Goal: Task Accomplishment & Management: Complete application form

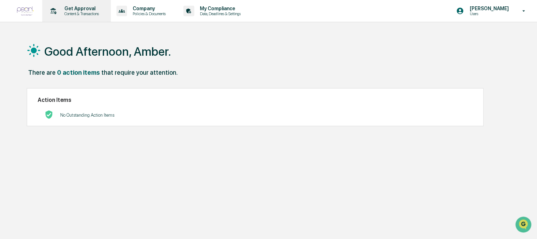
click at [98, 17] on div "Get Approval Content & Transactions" at bounding box center [76, 11] width 62 height 22
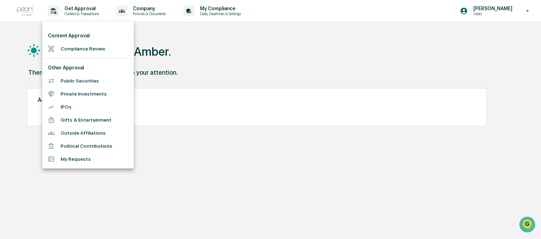
click at [95, 44] on li "Compliance Review" at bounding box center [88, 48] width 92 height 13
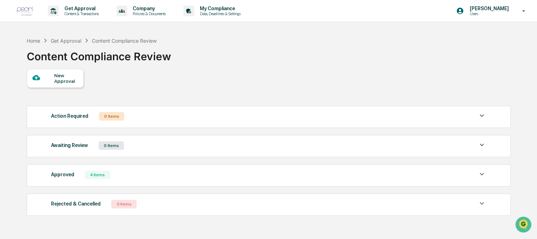
click at [65, 87] on div "New Approval" at bounding box center [55, 78] width 57 height 19
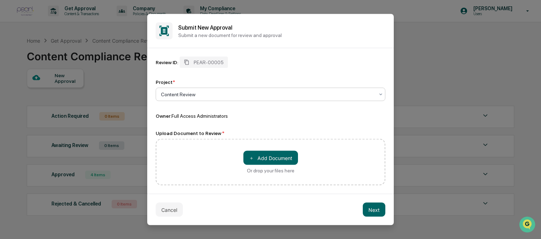
click at [195, 95] on div at bounding box center [267, 94] width 213 height 7
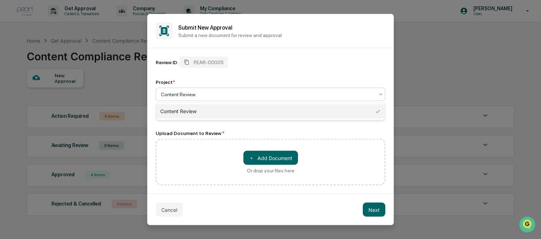
click at [198, 107] on div "Content Review" at bounding box center [270, 111] width 229 height 14
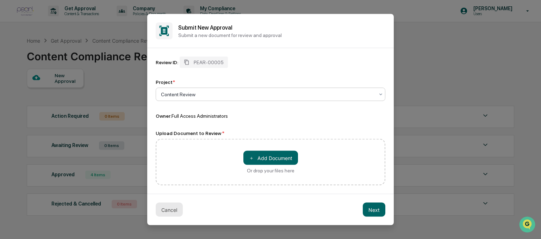
click at [165, 206] on button "Cancel" at bounding box center [169, 209] width 27 height 14
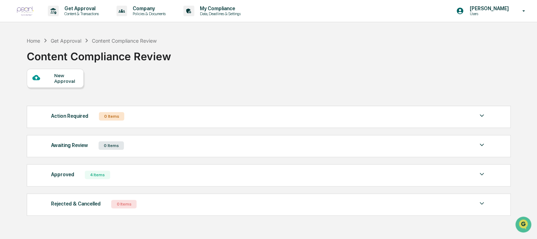
click at [63, 74] on div "New Approval" at bounding box center [66, 78] width 24 height 11
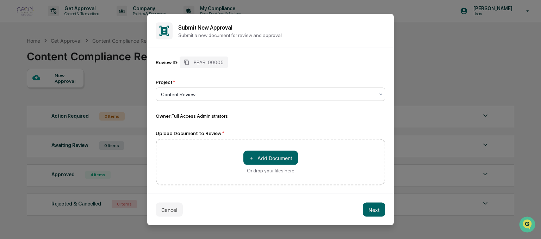
click at [195, 171] on div "＋ Add Document Or drop your files here" at bounding box center [271, 162] width 230 height 46
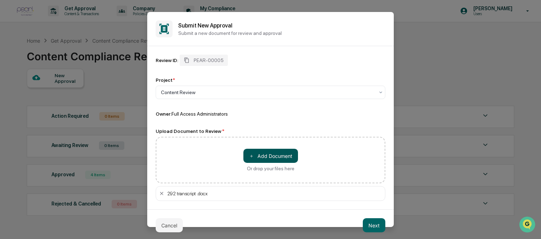
click at [267, 158] on button "＋ Add Document" at bounding box center [270, 156] width 55 height 14
click at [366, 224] on button "Next" at bounding box center [374, 225] width 23 height 14
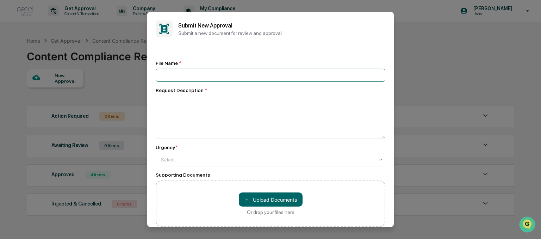
click at [233, 78] on input at bounding box center [271, 75] width 230 height 13
type input "**********"
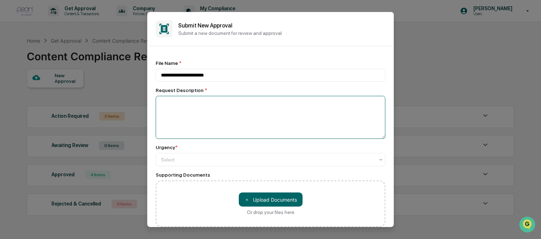
click at [207, 100] on textarea at bounding box center [271, 117] width 230 height 43
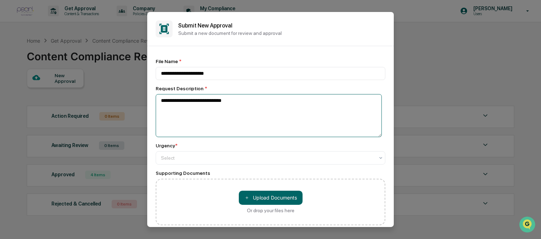
scroll to position [3, 0]
type textarea "**********"
click at [231, 158] on div at bounding box center [267, 157] width 213 height 7
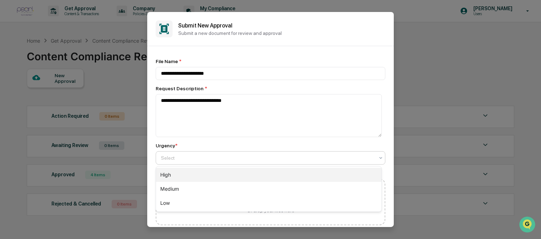
click at [217, 178] on div "High" at bounding box center [268, 175] width 225 height 14
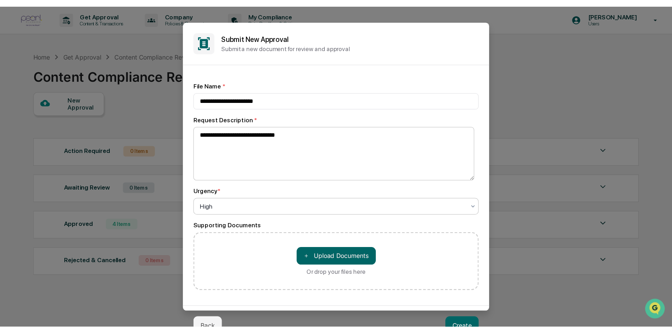
scroll to position [3, 0]
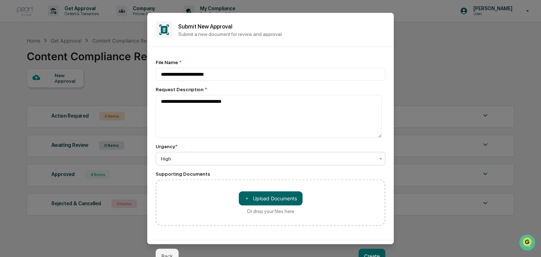
click at [372, 238] on button "Create" at bounding box center [371, 256] width 27 height 14
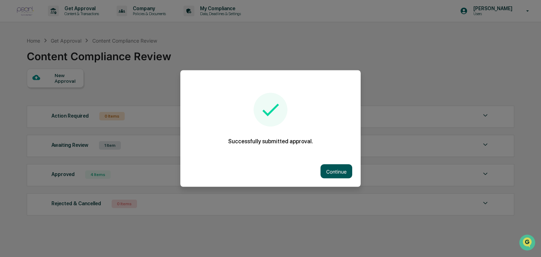
click at [332, 172] on button "Continue" at bounding box center [336, 171] width 32 height 14
